Goal: Information Seeking & Learning: Learn about a topic

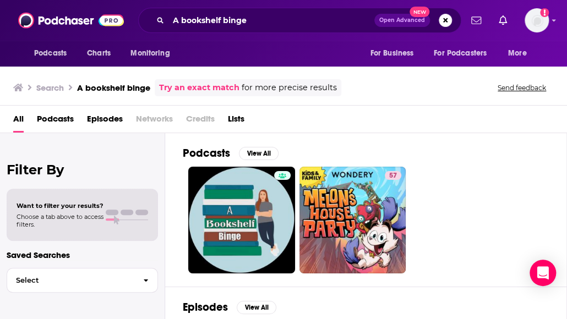
click at [261, 37] on div "Podcasts Charts Monitoring A bookshelf binge Open Advanced New For Business For…" at bounding box center [283, 20] width 567 height 41
click at [260, 26] on input "A bookshelf binge" at bounding box center [271, 21] width 206 height 18
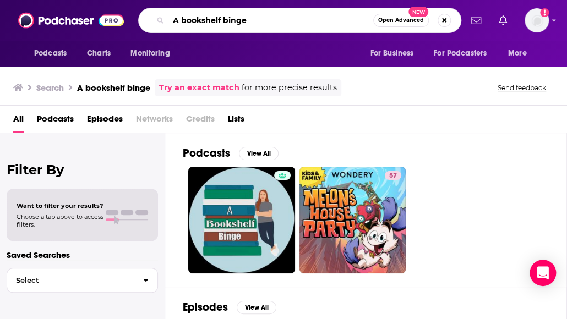
click at [260, 26] on input "A bookshelf binge" at bounding box center [270, 21] width 205 height 18
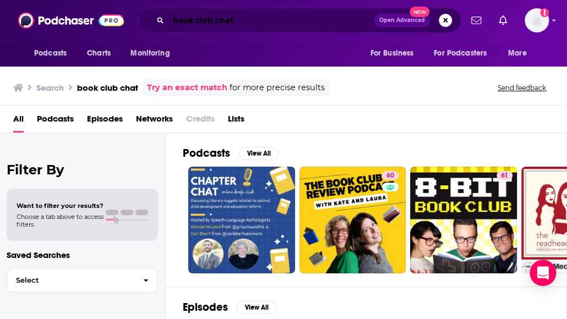
click at [244, 19] on input "book club chat" at bounding box center [271, 21] width 206 height 18
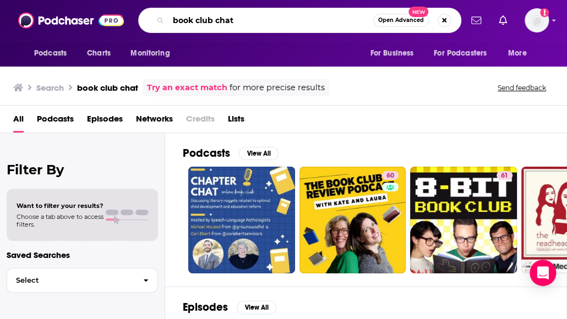
click at [244, 19] on input "book club chat" at bounding box center [270, 21] width 205 height 18
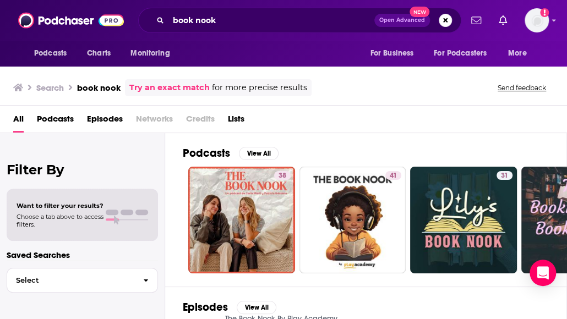
click at [310, 24] on input "book nook" at bounding box center [271, 21] width 206 height 18
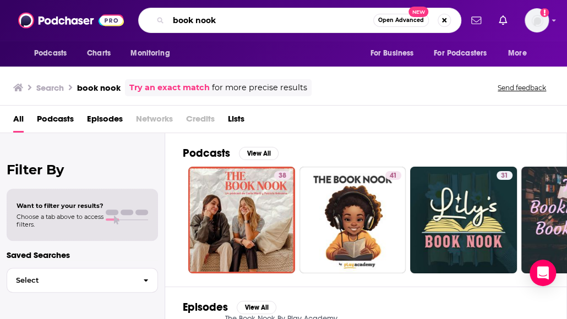
click at [310, 24] on input "book nook" at bounding box center [270, 21] width 205 height 18
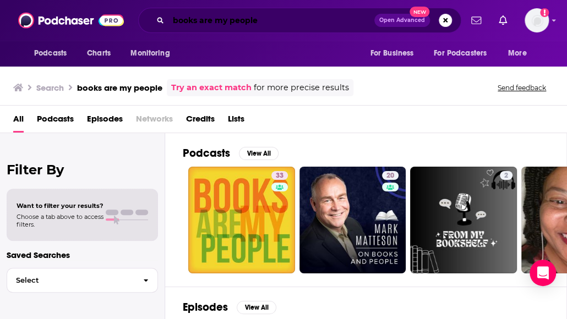
click at [262, 21] on input "books are my people" at bounding box center [271, 21] width 206 height 18
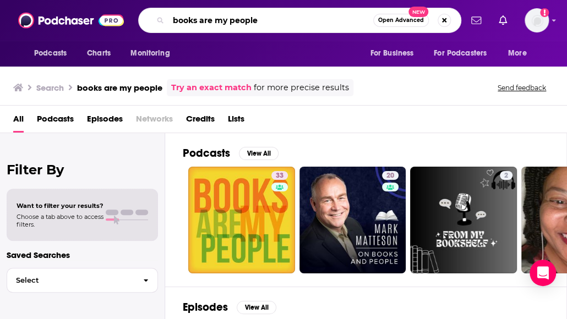
click at [262, 21] on input "books are my people" at bounding box center [270, 21] width 205 height 18
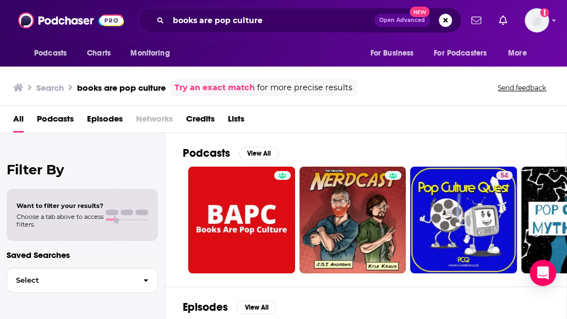
click at [309, 21] on input "books are pop culture" at bounding box center [271, 21] width 206 height 18
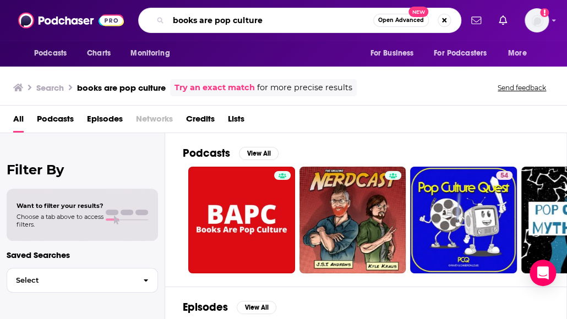
click at [309, 21] on input "books are pop culture" at bounding box center [270, 21] width 205 height 18
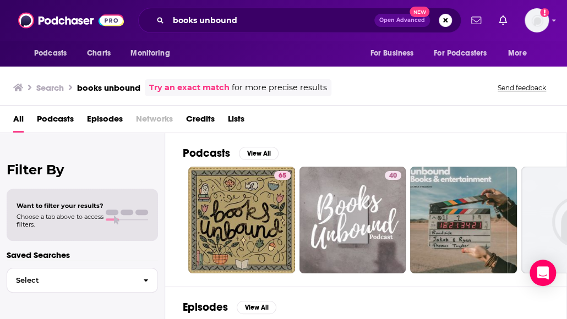
click at [300, 21] on input "books unbound" at bounding box center [271, 21] width 206 height 18
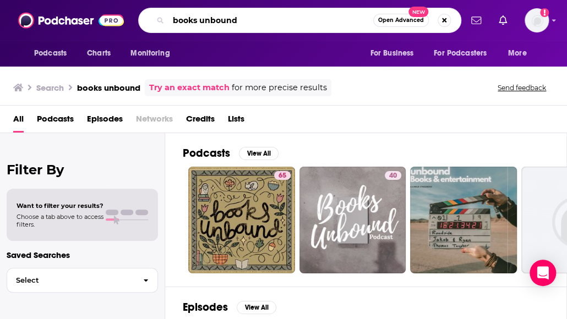
click at [300, 21] on input "books unbound" at bounding box center [270, 21] width 205 height 18
type input "chatter on books"
